Goal: Navigation & Orientation: Find specific page/section

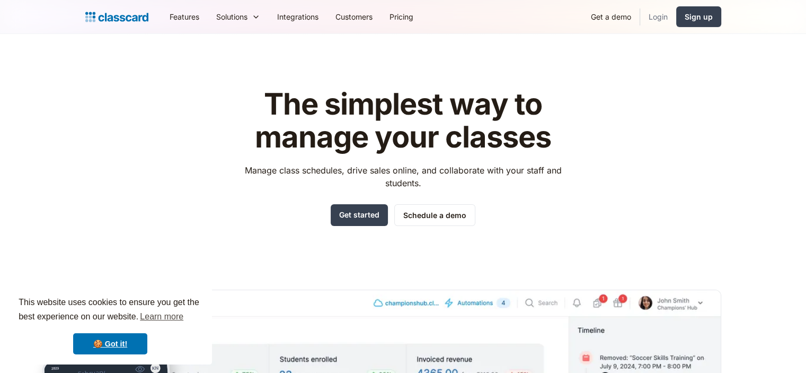
click at [640, 10] on link "Login" at bounding box center [658, 17] width 36 height 24
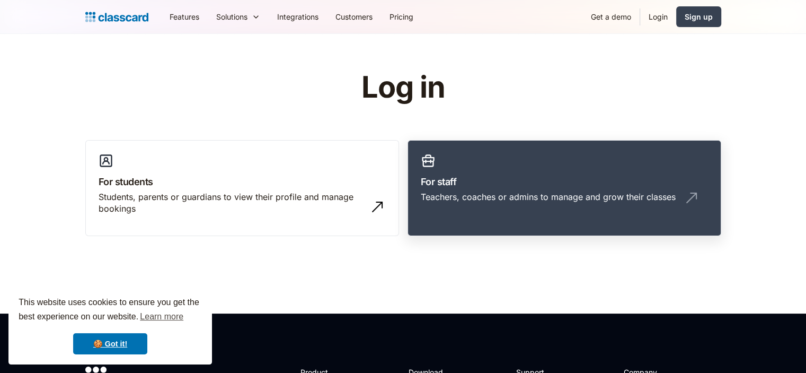
click at [508, 174] on h3 "For staff" at bounding box center [564, 181] width 287 height 14
